Goal: Task Accomplishment & Management: Manage account settings

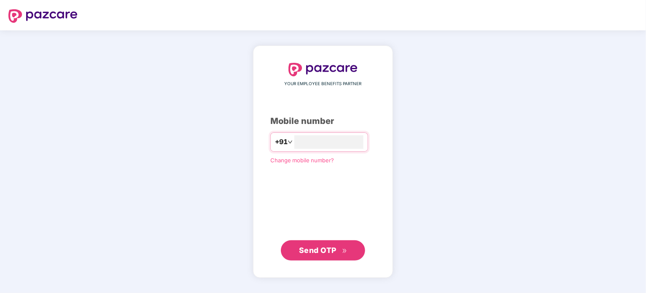
type input "*"
type input "**********"
click at [320, 252] on span "Send OTP" at bounding box center [318, 249] width 38 height 9
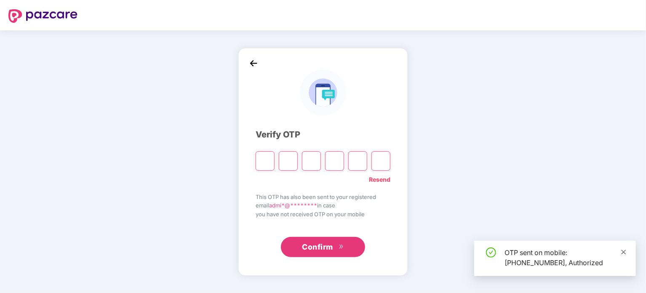
click at [624, 252] on icon "close" at bounding box center [624, 252] width 6 height 6
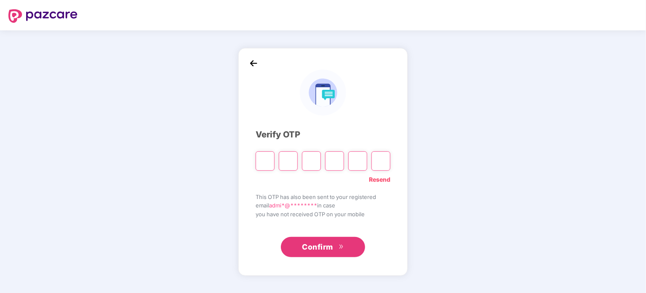
click at [265, 165] on input "Please enter verification code. Digit 1" at bounding box center [265, 160] width 19 height 19
type input "*"
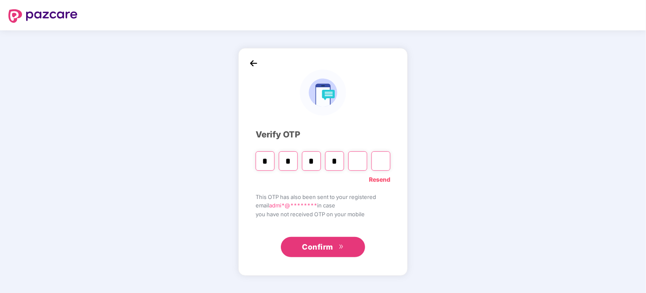
type input "*"
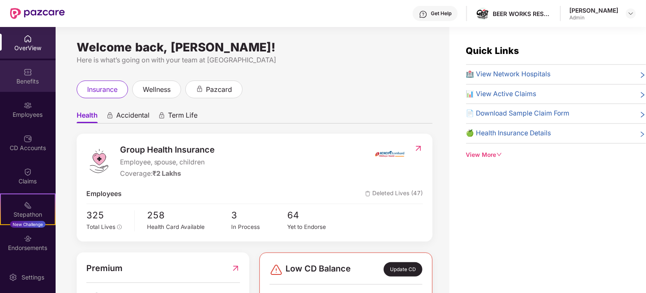
click at [25, 83] on div "Benefits" at bounding box center [28, 81] width 56 height 8
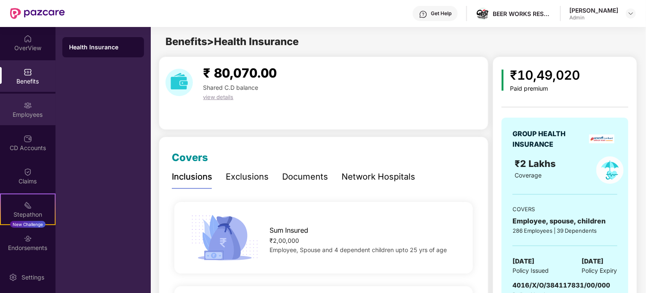
click at [29, 104] on img at bounding box center [28, 105] width 8 height 8
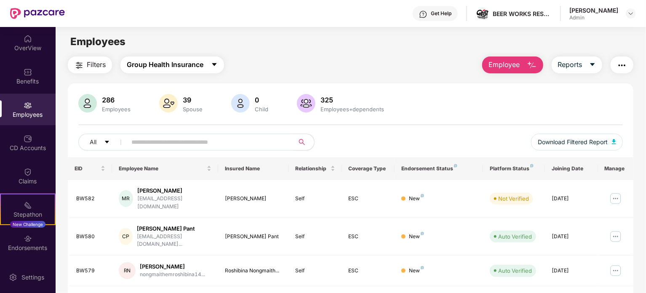
click at [207, 64] on button "Group Health Insurance" at bounding box center [173, 64] width 104 height 17
click at [301, 42] on div "Employees" at bounding box center [351, 42] width 590 height 16
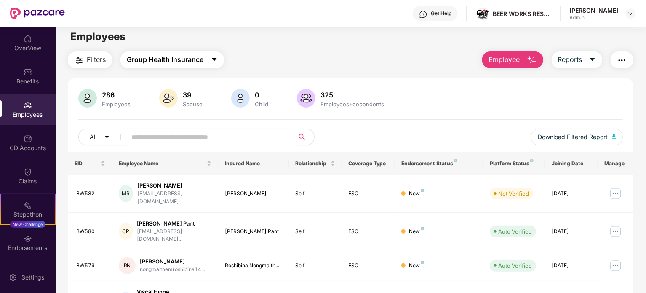
click at [190, 57] on span "Group Health Insurance" at bounding box center [165, 59] width 77 height 11
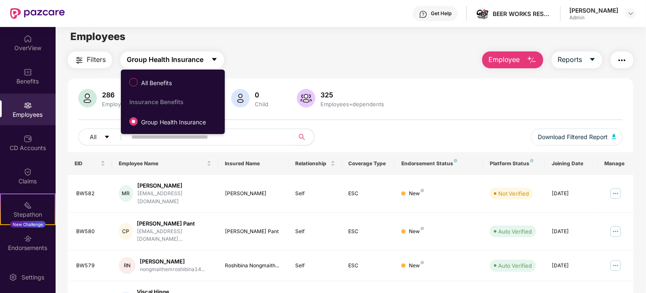
click at [190, 57] on span "Group Health Insurance" at bounding box center [165, 59] width 77 height 11
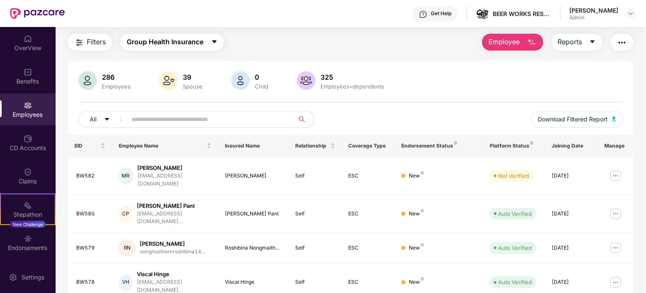
scroll to position [47, 0]
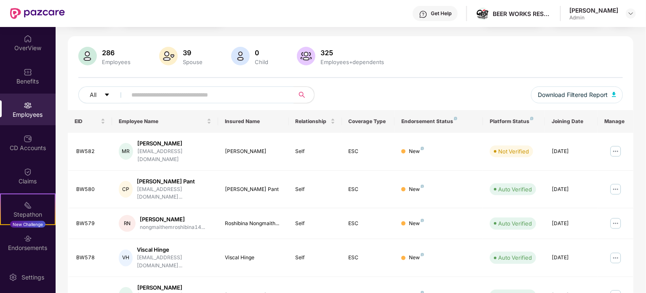
click at [185, 51] on div "39" at bounding box center [192, 52] width 23 height 8
click at [170, 51] on img at bounding box center [168, 56] width 19 height 19
click at [193, 63] on div "Spouse" at bounding box center [192, 62] width 23 height 7
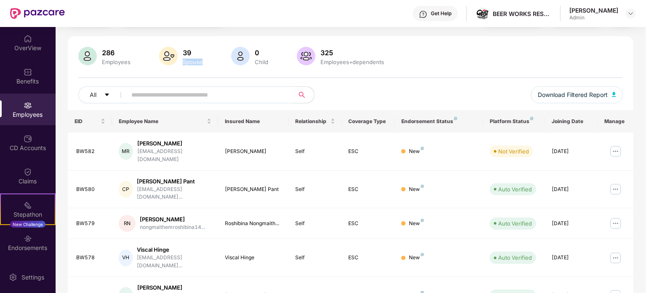
click at [193, 63] on div "Spouse" at bounding box center [192, 62] width 23 height 7
click at [185, 93] on input "text" at bounding box center [206, 94] width 151 height 13
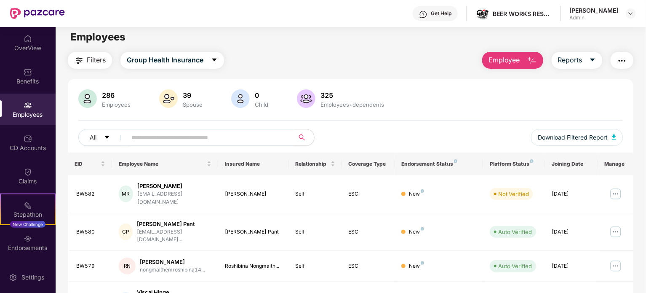
scroll to position [0, 0]
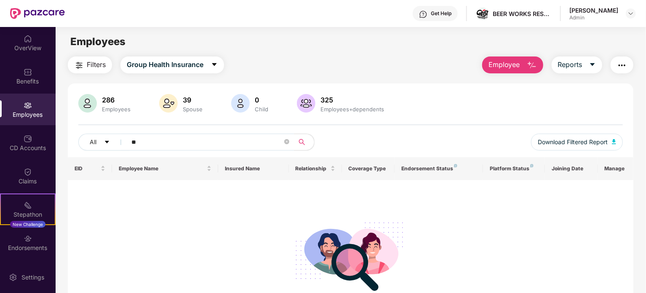
type input "*"
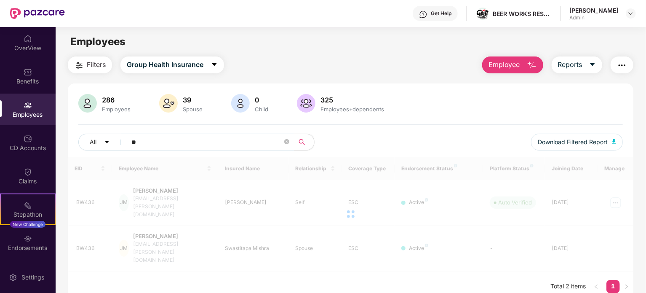
type input "*"
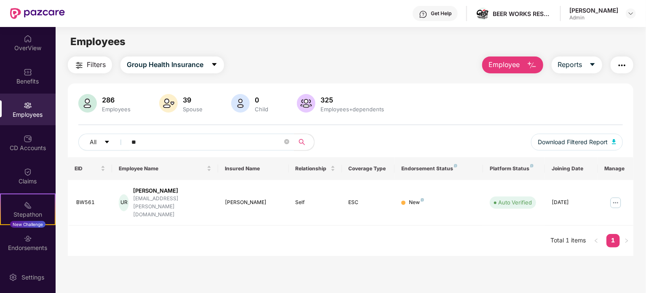
type input "*"
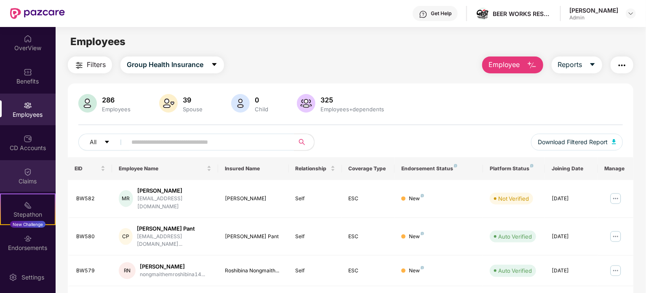
scroll to position [32, 0]
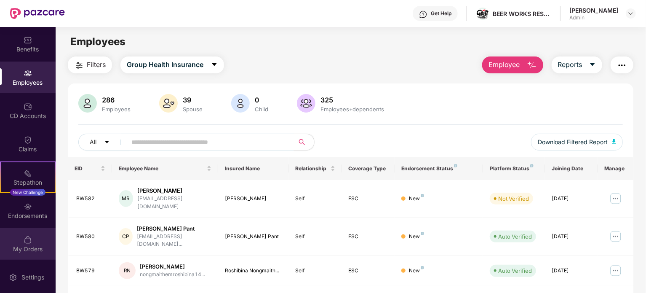
click at [29, 244] on div "My Orders" at bounding box center [28, 244] width 56 height 32
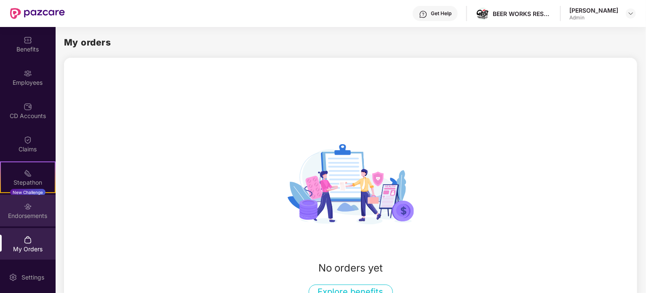
click at [32, 201] on div "Endorsements" at bounding box center [28, 211] width 56 height 32
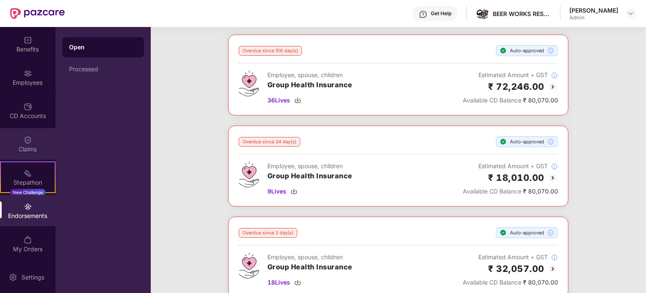
scroll to position [0, 0]
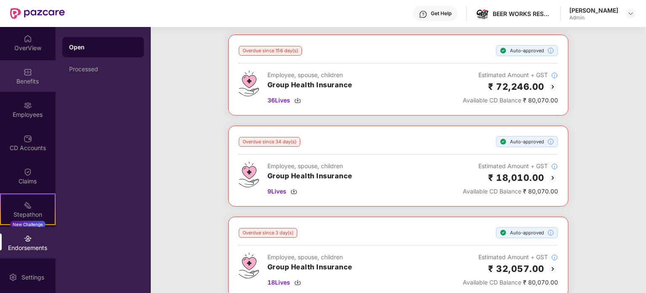
click at [24, 70] on img at bounding box center [28, 72] width 8 height 8
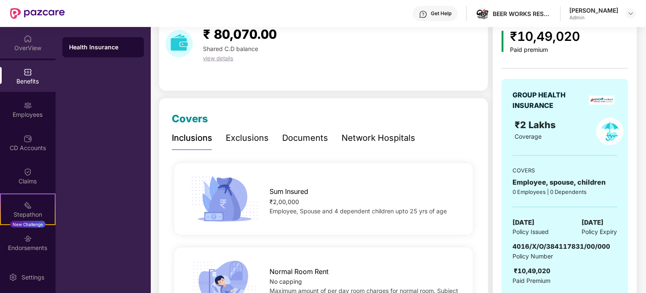
click at [25, 39] on img at bounding box center [28, 39] width 8 height 8
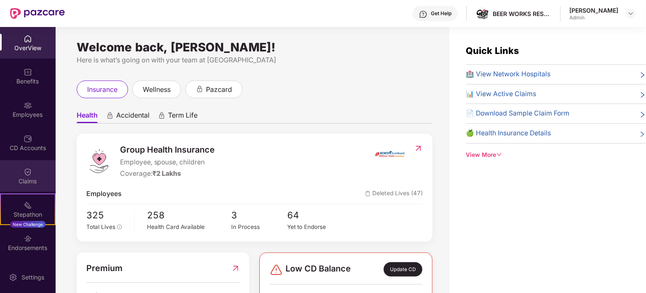
click at [27, 180] on div "Claims" at bounding box center [28, 181] width 56 height 8
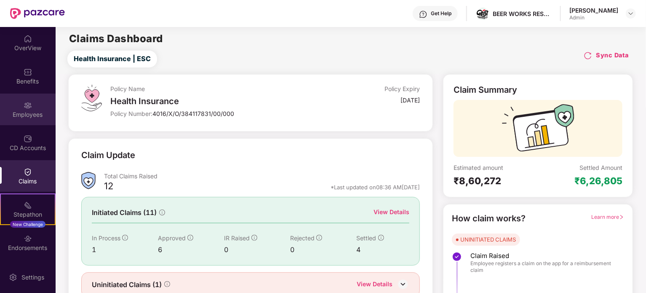
click at [28, 115] on div "Employees" at bounding box center [28, 114] width 56 height 8
